Goal: Information Seeking & Learning: Learn about a topic

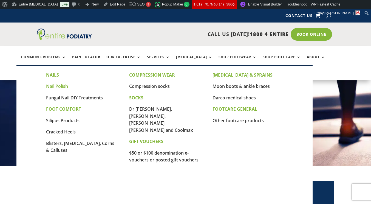
click at [58, 85] on link "Nail Polish" at bounding box center [57, 86] width 22 height 6
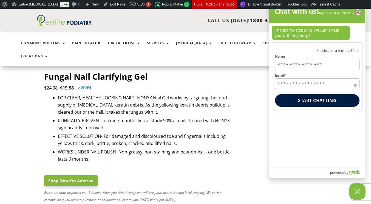
scroll to position [299, 0]
click at [359, 8] on div "About WordPress About WordPress Get Involved WordPress.org Documentation Learn …" at bounding box center [185, 4] width 371 height 9
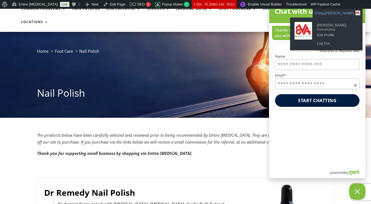
scroll to position [0, 0]
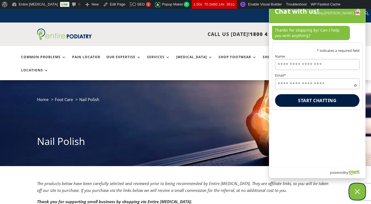
click at [358, 189] on icon "Close Chatbox" at bounding box center [357, 192] width 5 height 14
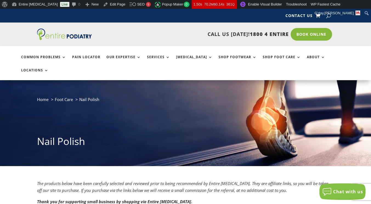
click at [281, 55] on ul "Common Problems Pain Locator Our Expertise Services Orthotics Shop Footwear Sho…" at bounding box center [185, 63] width 335 height 34
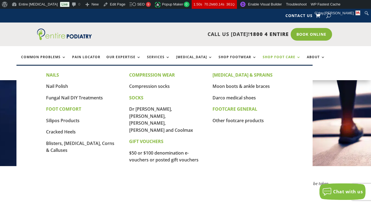
click at [283, 57] on link "Shop Foot Care" at bounding box center [282, 61] width 38 height 12
click at [99, 97] on link "Fungal Nail DIY Treatments" at bounding box center [74, 98] width 57 height 6
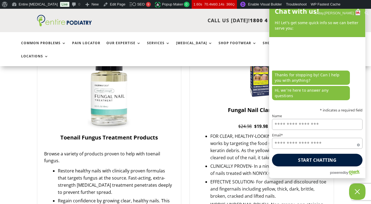
scroll to position [262, 0]
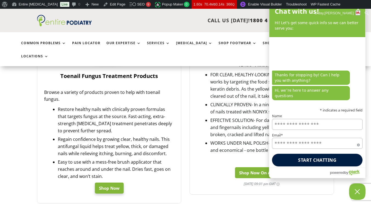
click at [250, 167] on link "Shop Now On Amazon" at bounding box center [262, 172] width 54 height 11
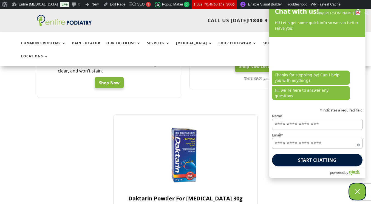
click at [358, 190] on icon "Close Chatbox" at bounding box center [357, 192] width 5 height 14
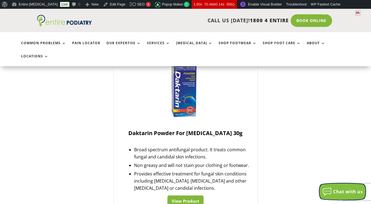
scroll to position [433, 0]
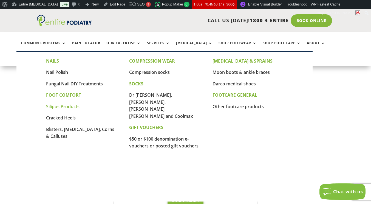
click at [72, 106] on link "Silipos Products" at bounding box center [62, 106] width 33 height 6
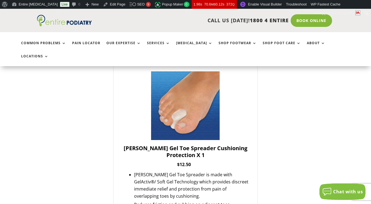
scroll to position [464, 0]
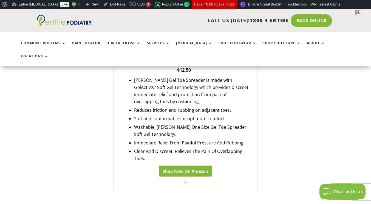
click at [192, 166] on link "Shop Now On Amazon" at bounding box center [186, 171] width 54 height 11
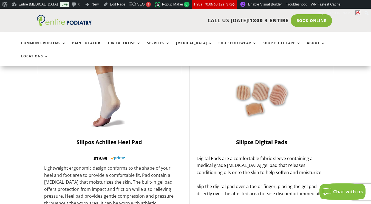
scroll to position [250, 0]
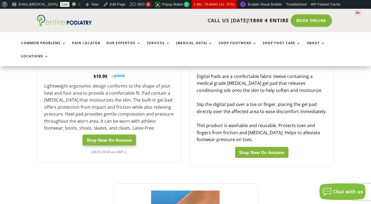
click at [276, 147] on link "Shop Now On Amazon" at bounding box center [262, 152] width 54 height 11
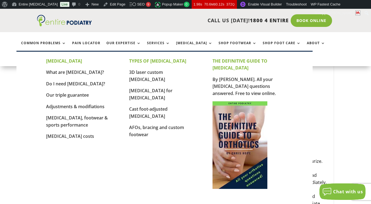
scroll to position [0, 0]
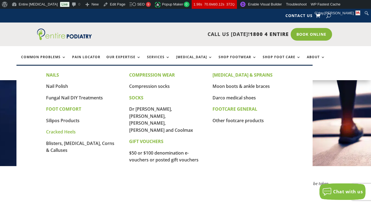
click at [62, 132] on link "Cracked Heels" at bounding box center [61, 132] width 30 height 6
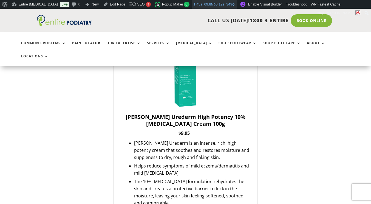
scroll to position [214, 0]
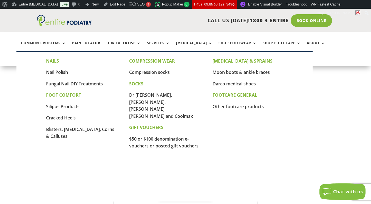
click at [69, 134] on p "Blisters, [MEDICAL_DATA], Corns & Calluses" at bounding box center [81, 133] width 70 height 14
click at [68, 129] on link "Blisters, [MEDICAL_DATA], Corns & Calluses" at bounding box center [80, 132] width 68 height 13
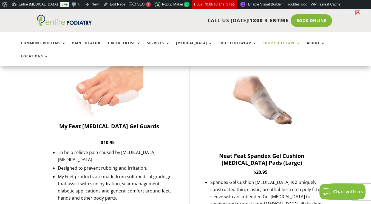
scroll to position [418, 0]
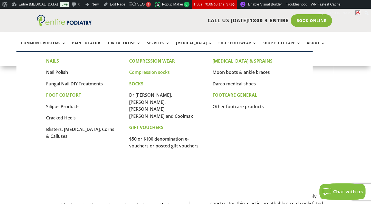
click at [152, 72] on link "Compression socks" at bounding box center [149, 72] width 41 height 6
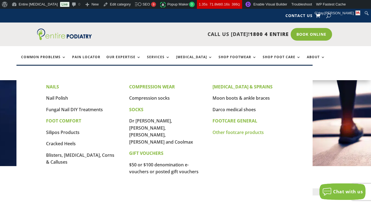
click at [242, 132] on link "Other footcare products" at bounding box center [238, 132] width 51 height 6
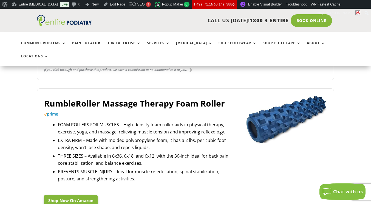
scroll to position [315, 0]
click at [80, 196] on link "Shop Now On Amazon" at bounding box center [71, 201] width 54 height 11
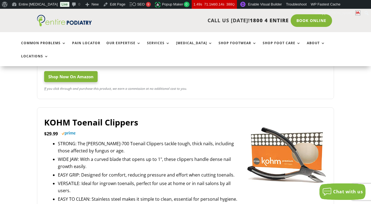
scroll to position [466, 0]
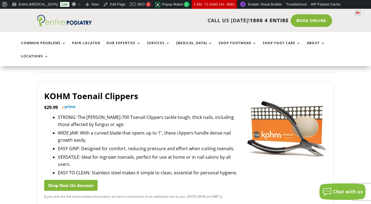
click at [81, 180] on link "Shop Now On Amazon" at bounding box center [71, 185] width 54 height 11
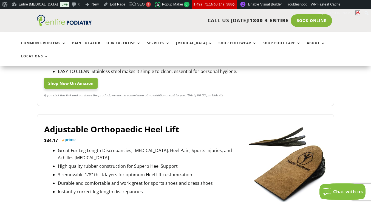
scroll to position [608, 0]
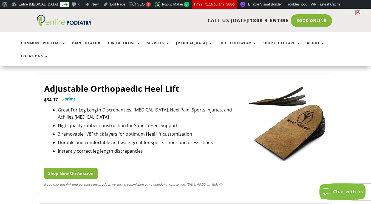
click at [82, 168] on link "Shop Now On Amazon" at bounding box center [71, 173] width 54 height 11
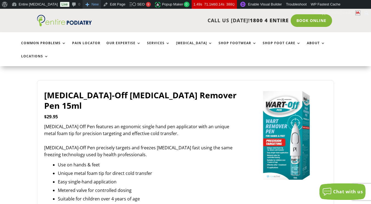
scroll to position [193, 0]
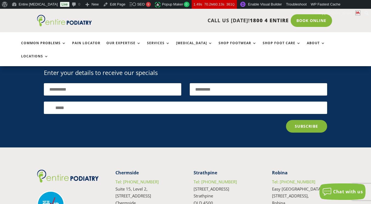
scroll to position [996, 0]
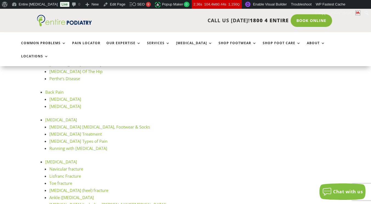
scroll to position [1817, 0]
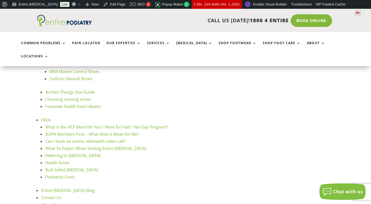
click at [176, 138] on li "Can I book an online, telehealth video call?" at bounding box center [137, 141] width 184 height 7
click at [161, 124] on link "What is the HCF More for You / More for Feet / No-Gap Program?" at bounding box center [106, 126] width 123 height 5
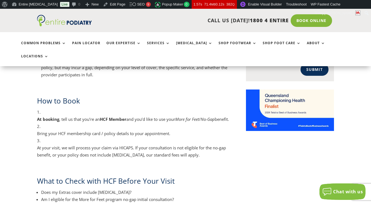
scroll to position [448, 0]
click at [101, 6] on link "Edit Page" at bounding box center [114, 4] width 27 height 9
